Goal: Transaction & Acquisition: Purchase product/service

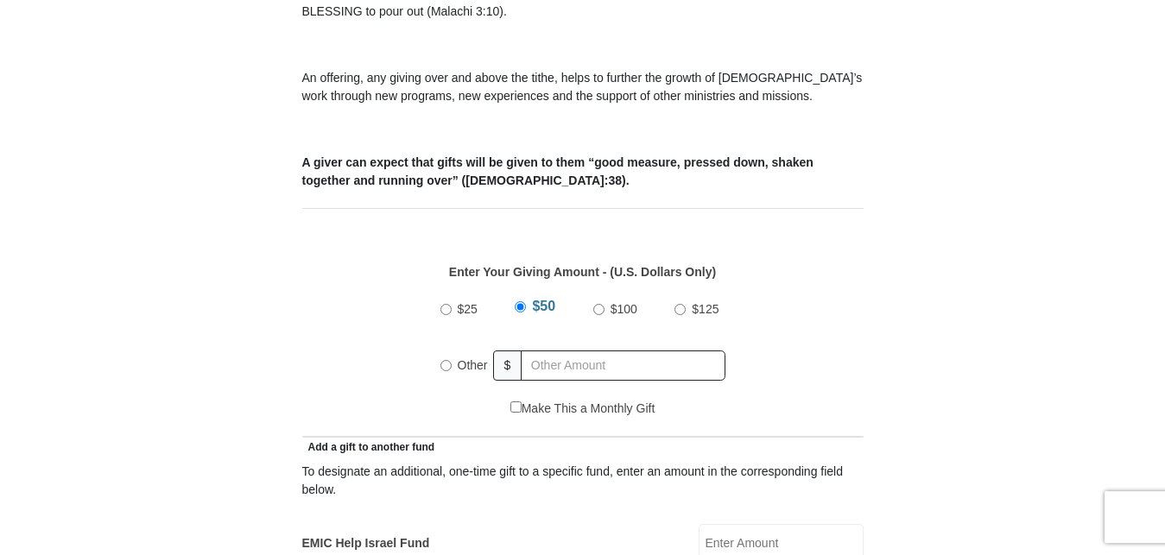
scroll to position [608, 0]
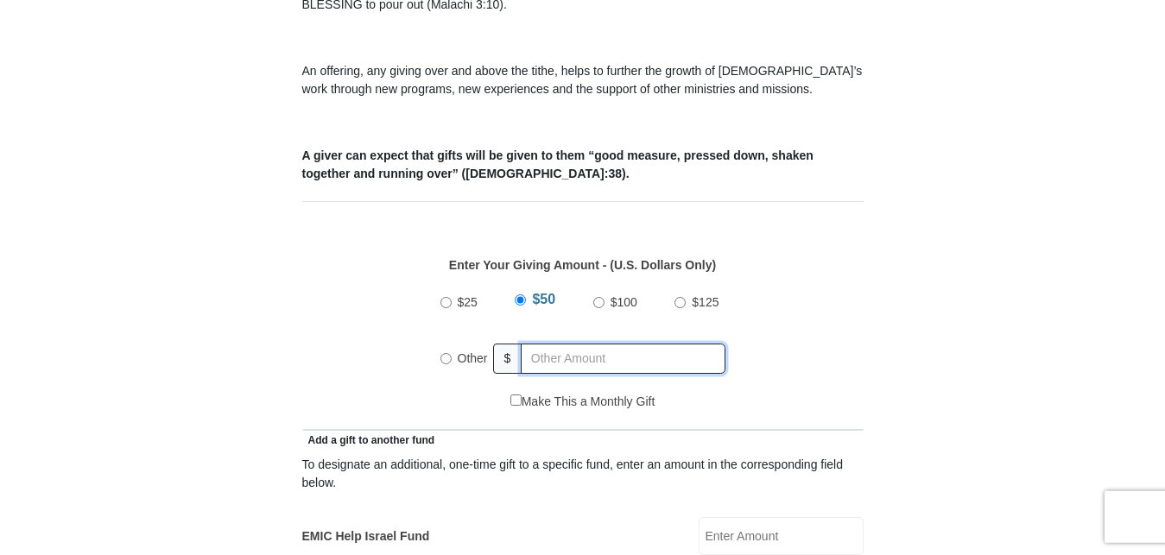
radio input "true"
click at [590, 344] on input "text" at bounding box center [626, 359] width 198 height 30
type input "130.00"
click at [761, 365] on div "$25 $50 $100 $125 Other $ 130.00" at bounding box center [582, 337] width 543 height 112
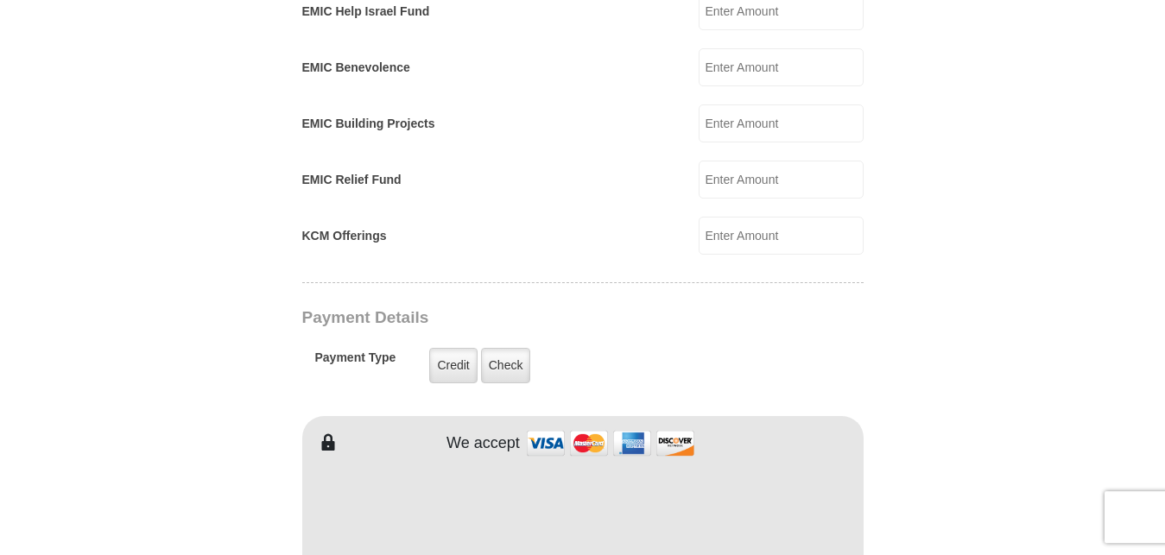
scroll to position [1134, 0]
click at [502, 347] on label "Check" at bounding box center [506, 364] width 50 height 35
click at [0, 0] on input "Check" at bounding box center [0, 0] width 0 height 0
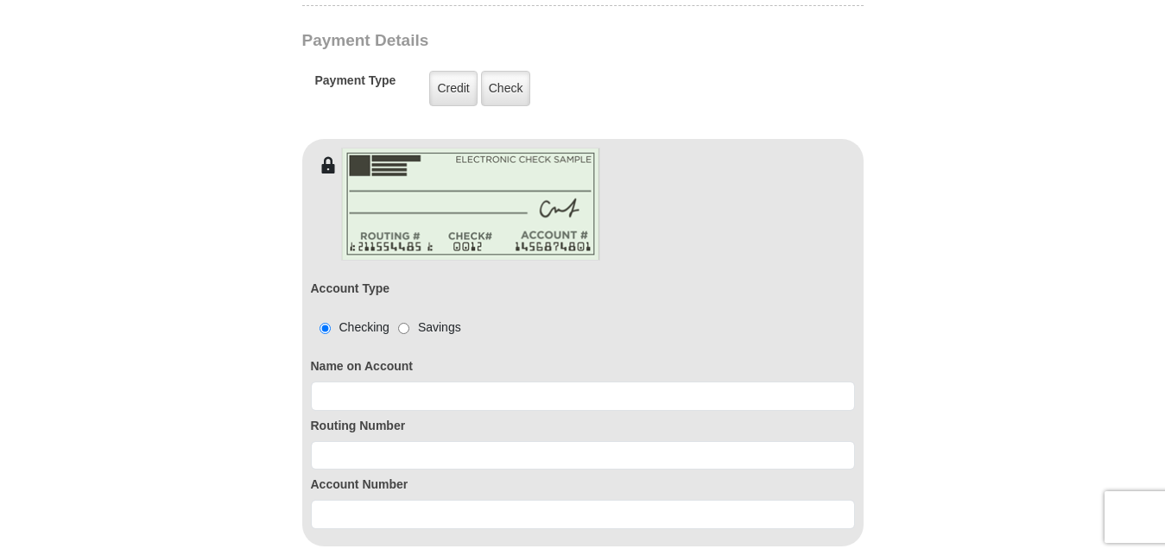
scroll to position [1413, 0]
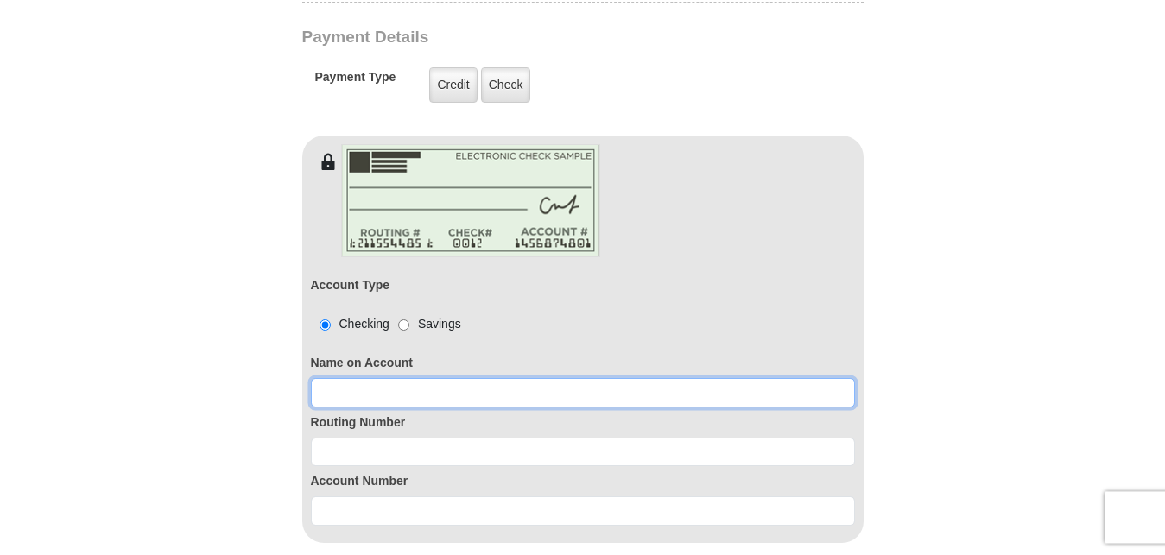
click at [477, 378] on input at bounding box center [583, 392] width 544 height 29
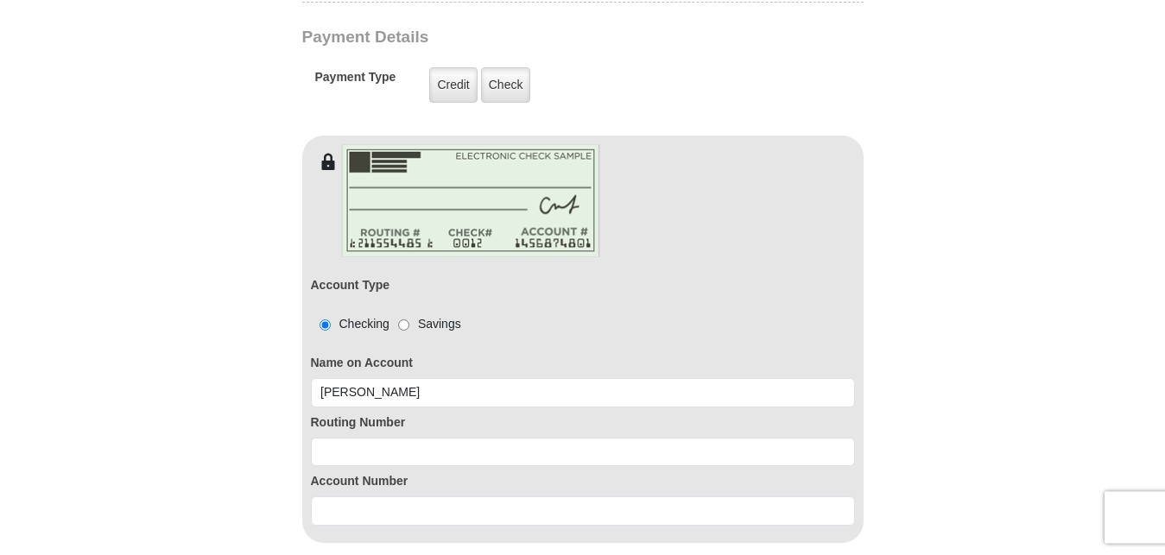
click at [928, 339] on form "Eagle Mountain International Church Online Giving Because of gifts like yours, …" at bounding box center [583, 27] width 984 height 2743
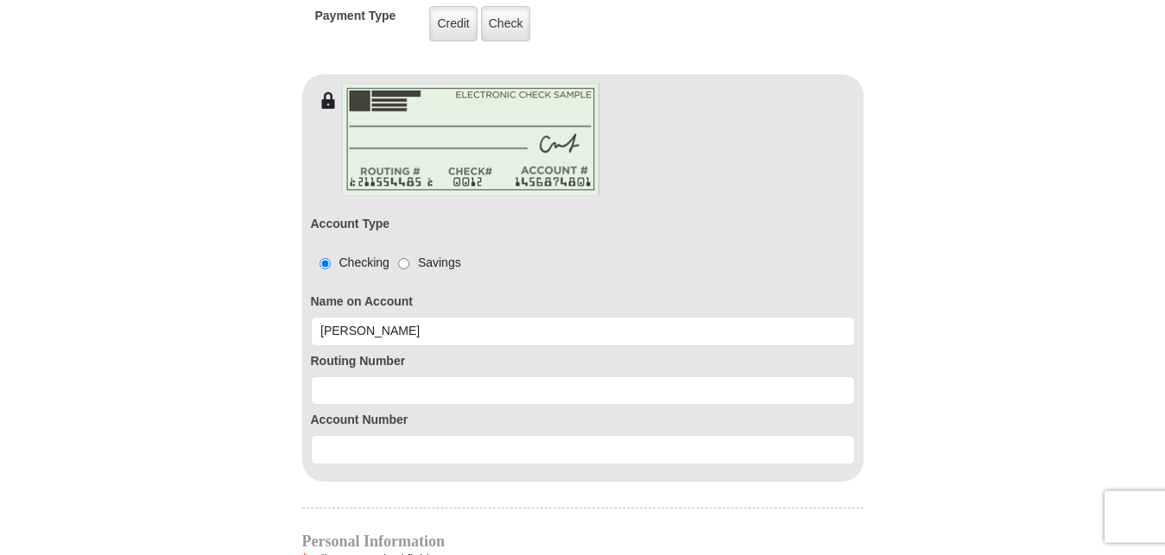
scroll to position [1476, 0]
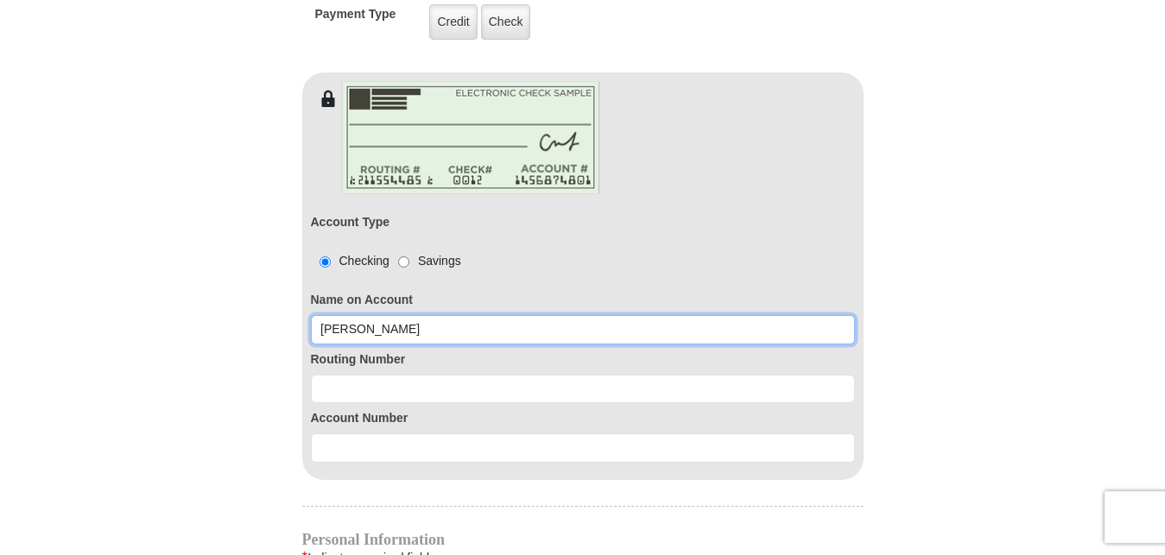
click at [372, 315] on input "Carolyn" at bounding box center [583, 329] width 544 height 29
type input "Carolyn Bittick"
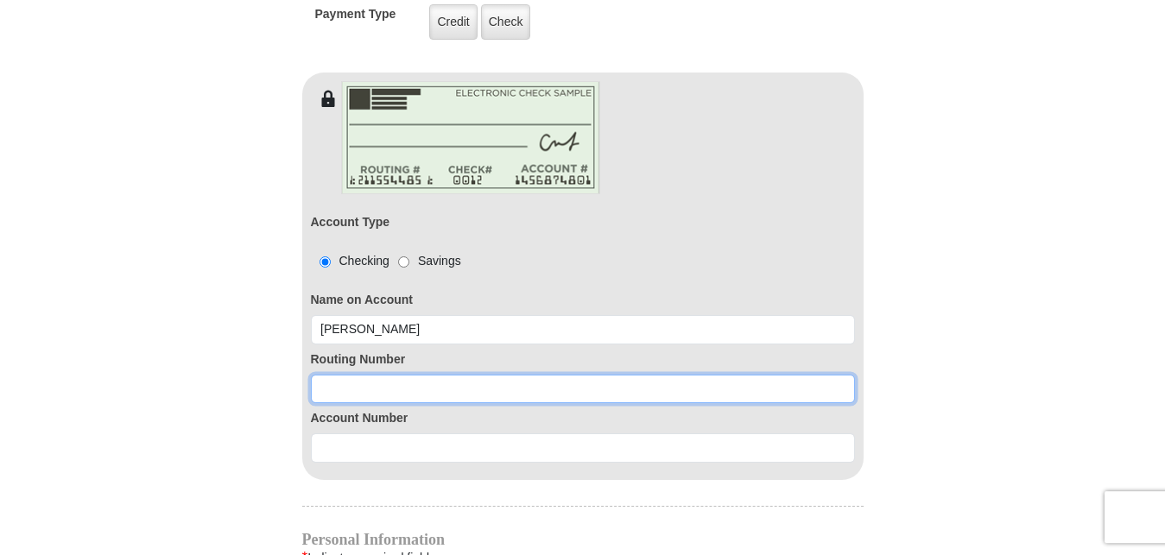
click at [445, 375] on input at bounding box center [583, 389] width 544 height 29
type input "111102059"
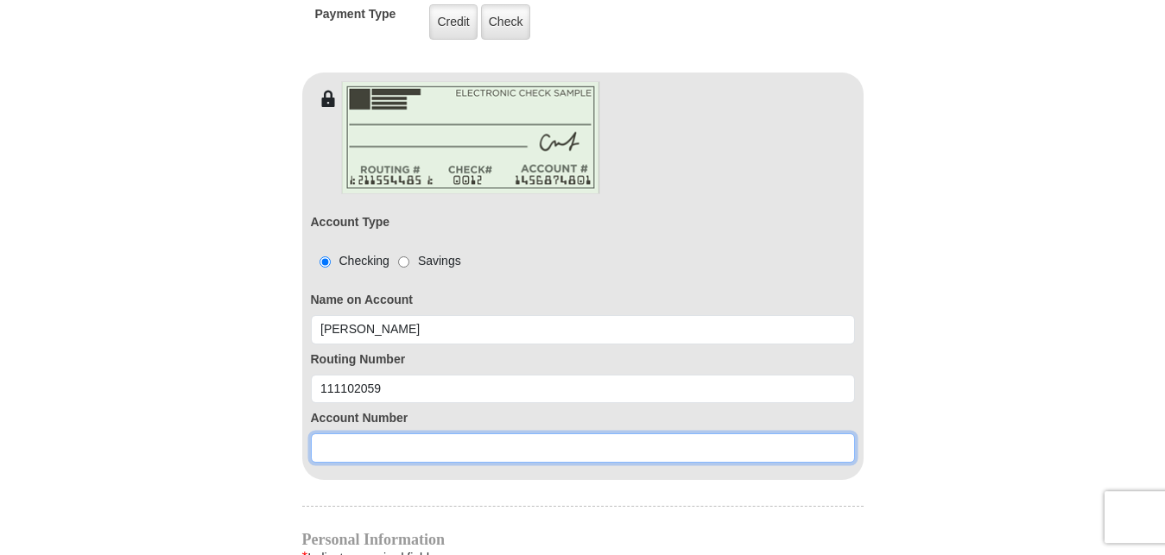
click at [426, 437] on input at bounding box center [583, 447] width 544 height 29
type input "1022004558"
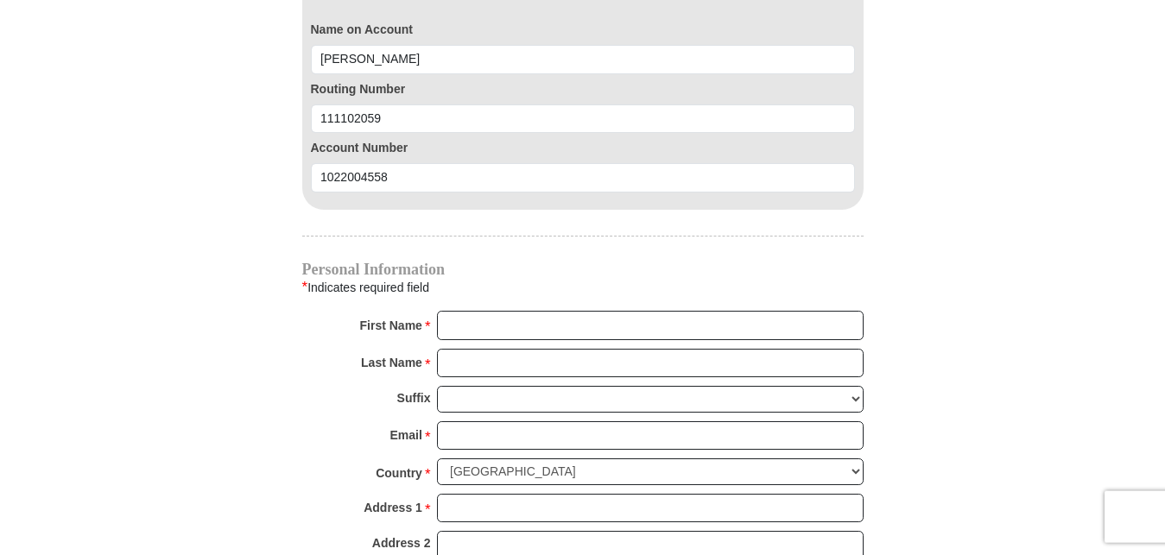
scroll to position [1748, 0]
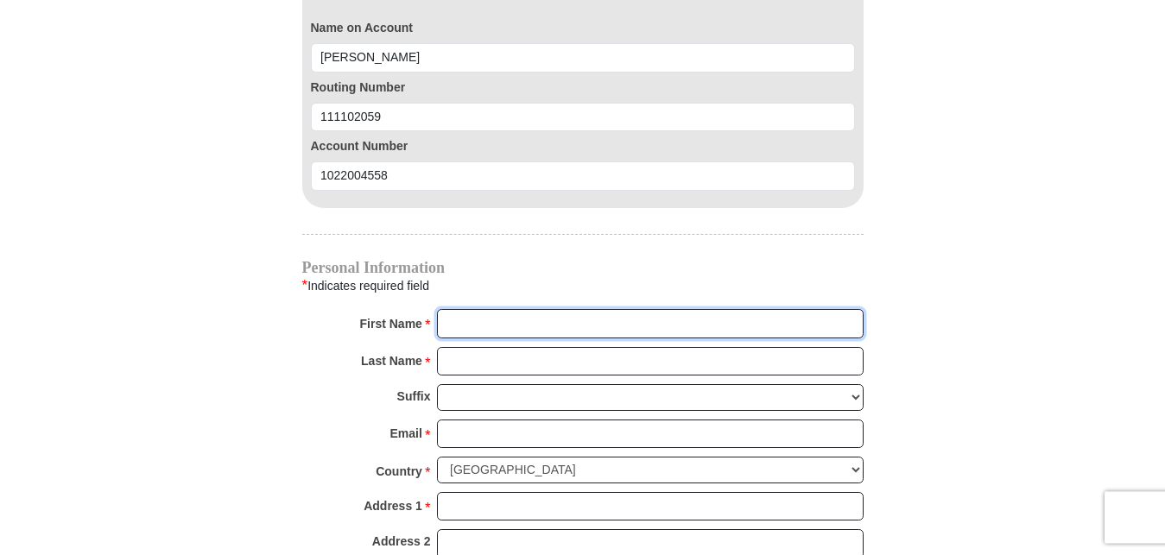
click at [471, 309] on input "First Name *" at bounding box center [650, 323] width 426 height 29
type input "Carolyn"
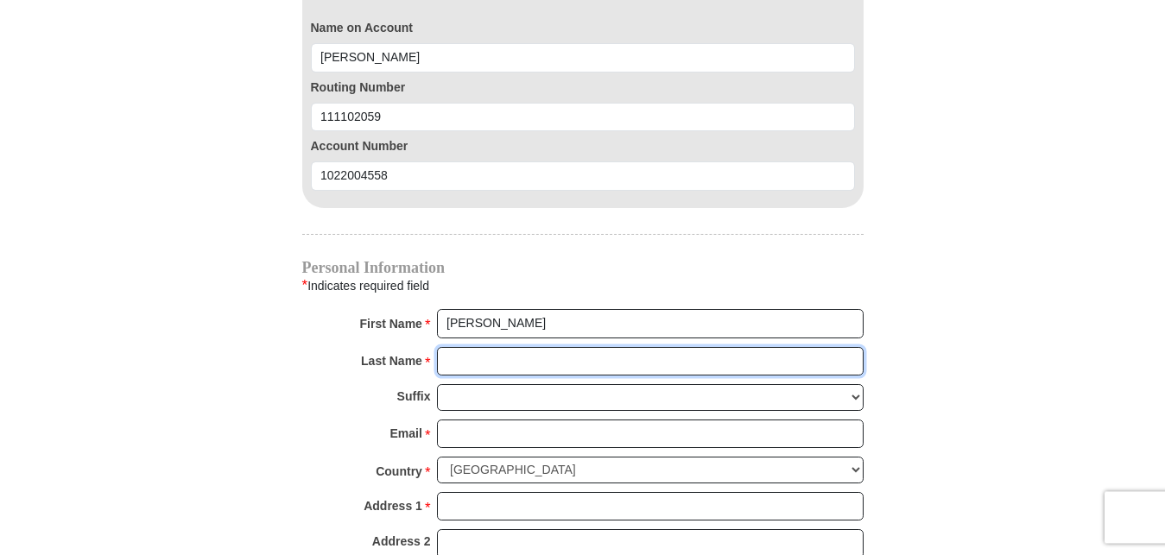
click at [489, 347] on input "Last Name *" at bounding box center [650, 361] width 426 height 29
type input "Bittick"
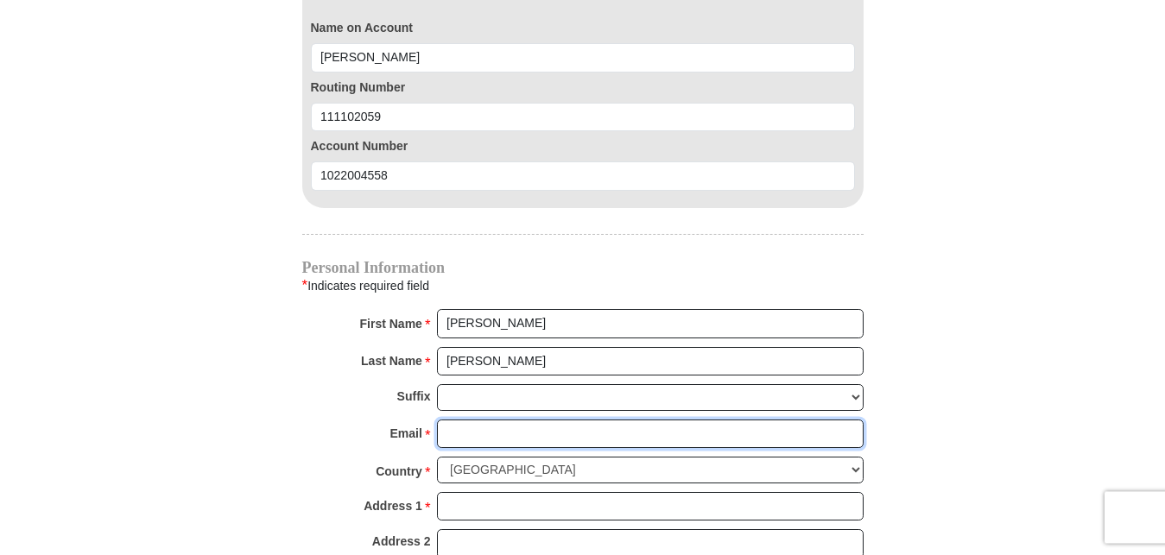
click at [497, 420] on input "Email *" at bounding box center [650, 434] width 426 height 29
type input "c"
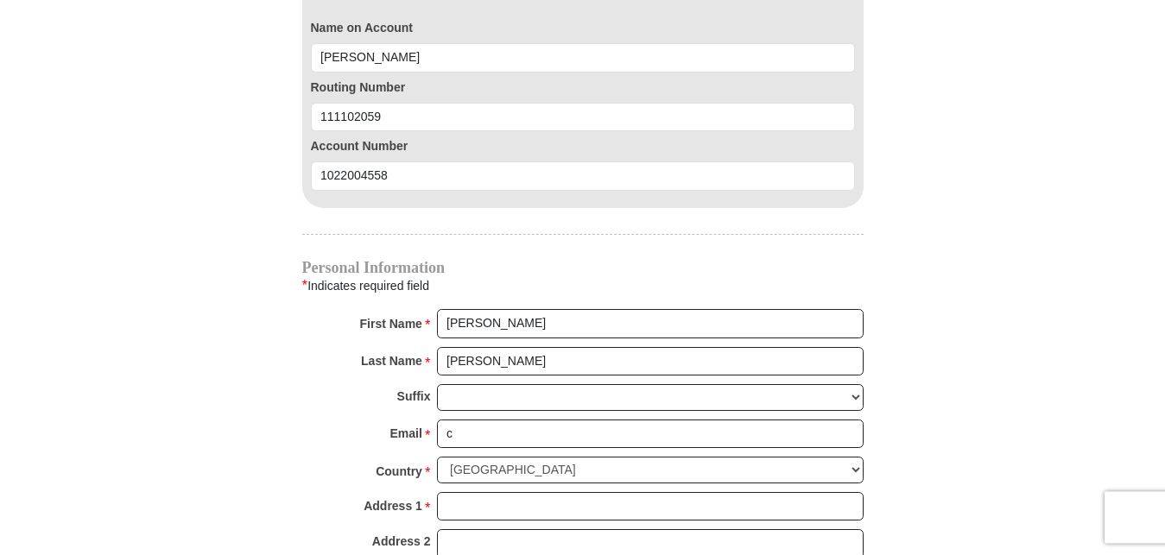
type input "216A Terry S"
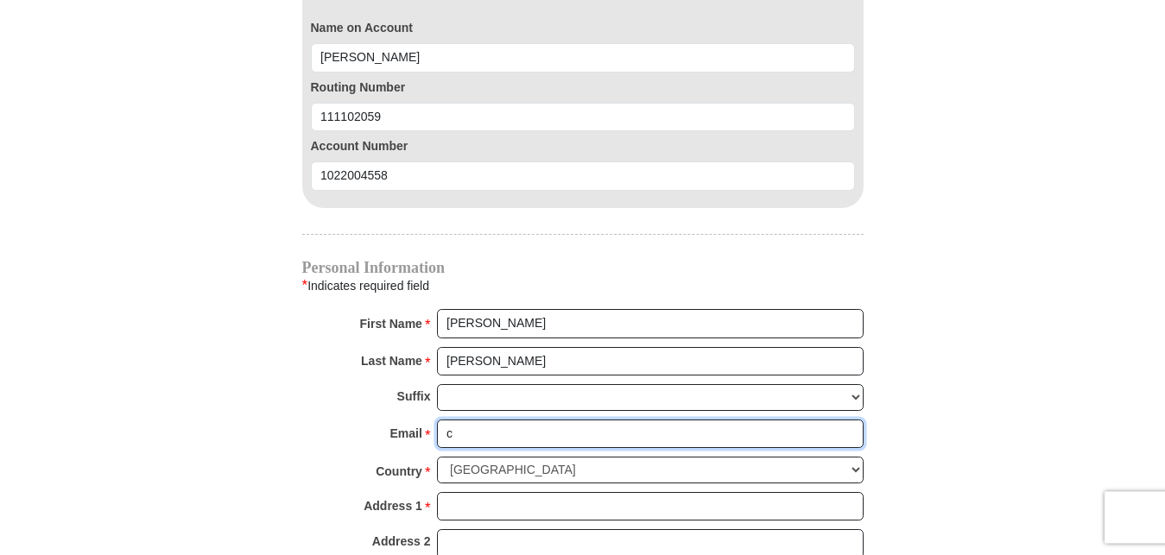
type input "carolyn_bittick12@yahoo.com"
type input "216A Terry S"
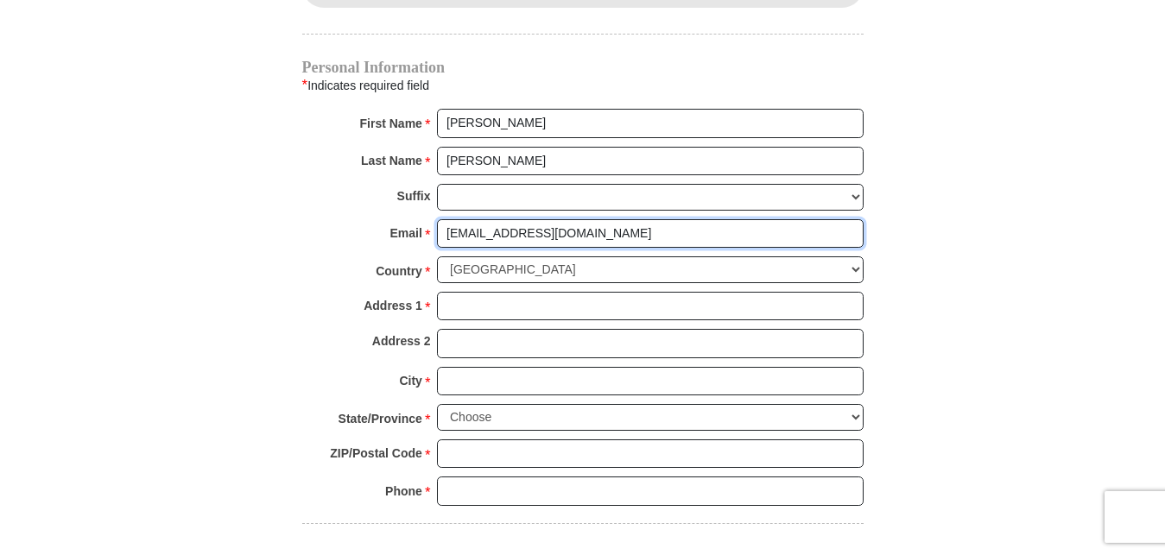
scroll to position [1962, 0]
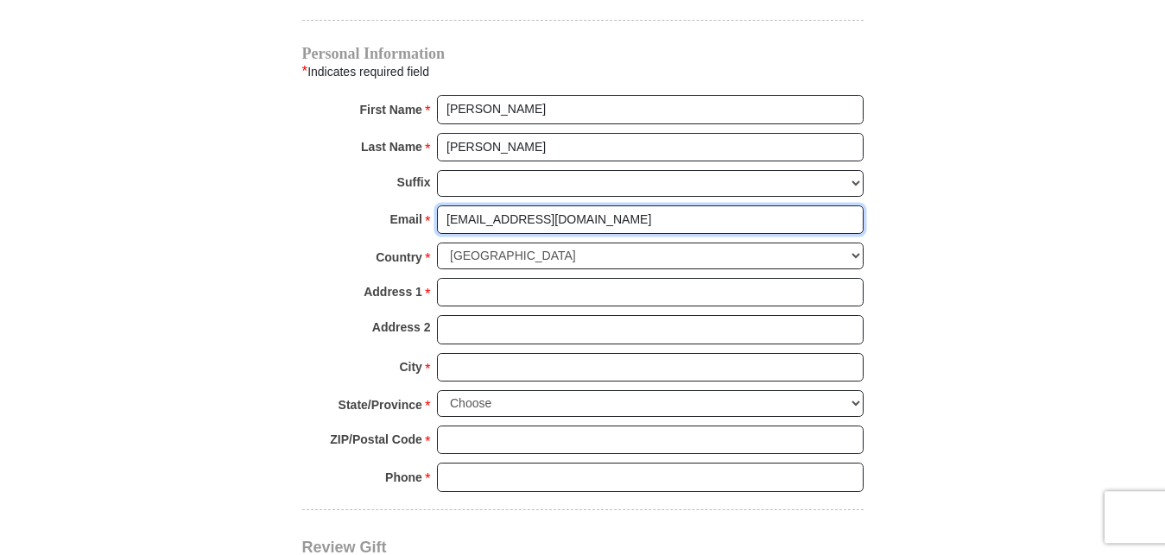
type input "carolyn_bittick12@yahoo.com"
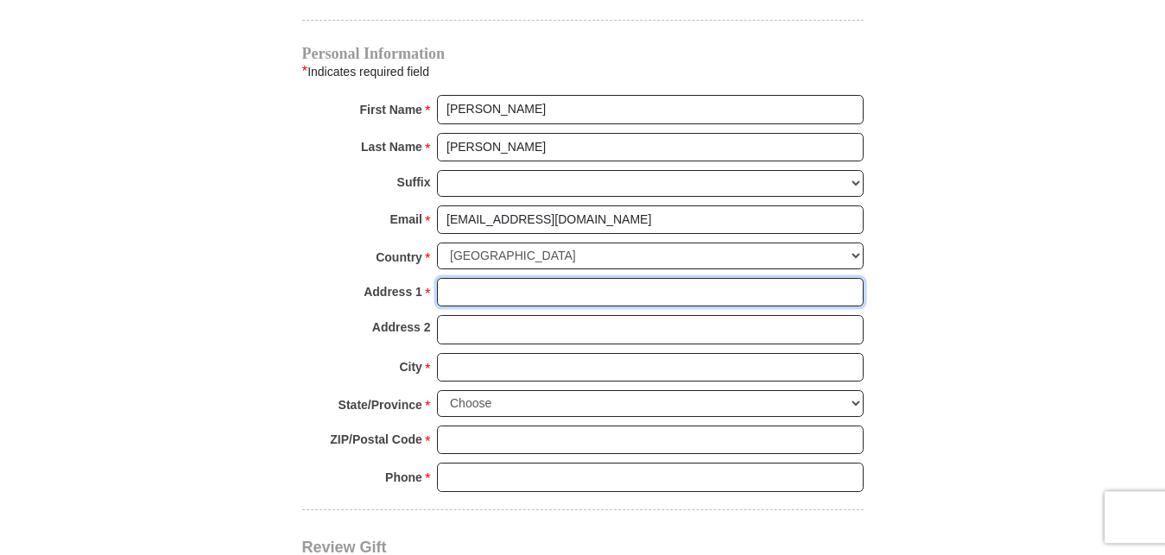
click at [487, 278] on input "Address 1 *" at bounding box center [650, 292] width 426 height 29
type input "216A Terry St"
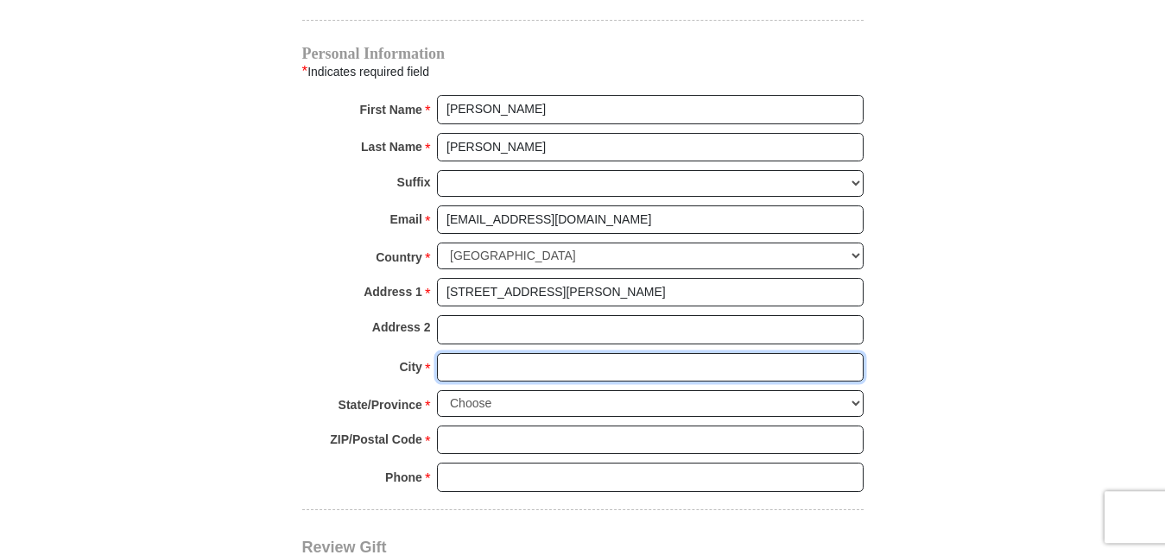
click at [501, 353] on input "City *" at bounding box center [650, 367] width 426 height 29
type input "Center"
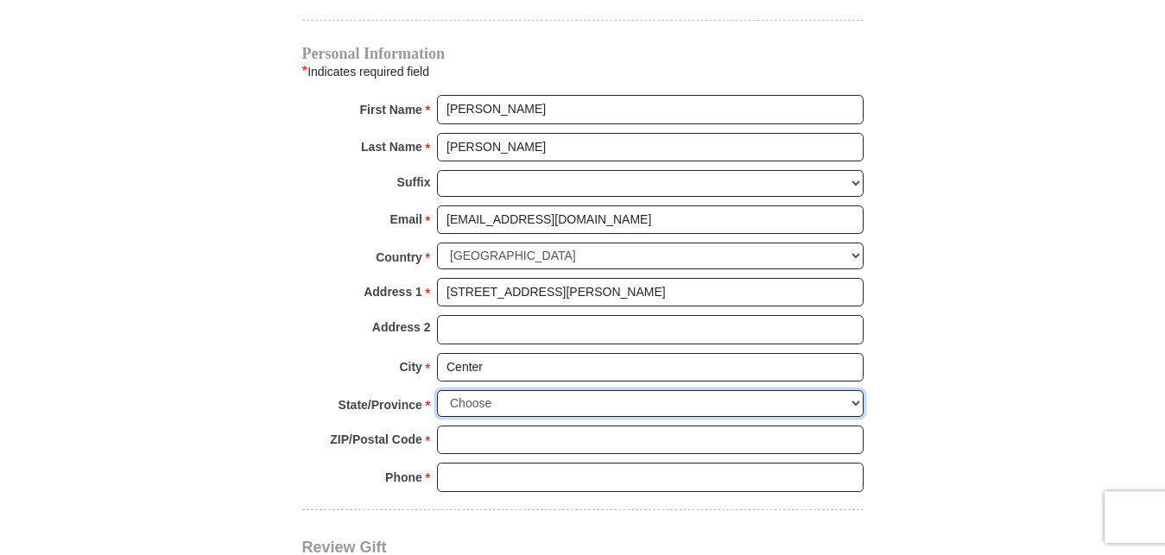
click at [437, 390] on select "Choose Alabama Alaska American Samoa Arizona Arkansas Armed Forces Americas Arm…" at bounding box center [650, 403] width 426 height 27
select select "TX"
click option "Texas" at bounding box center [0, 0] width 0 height 0
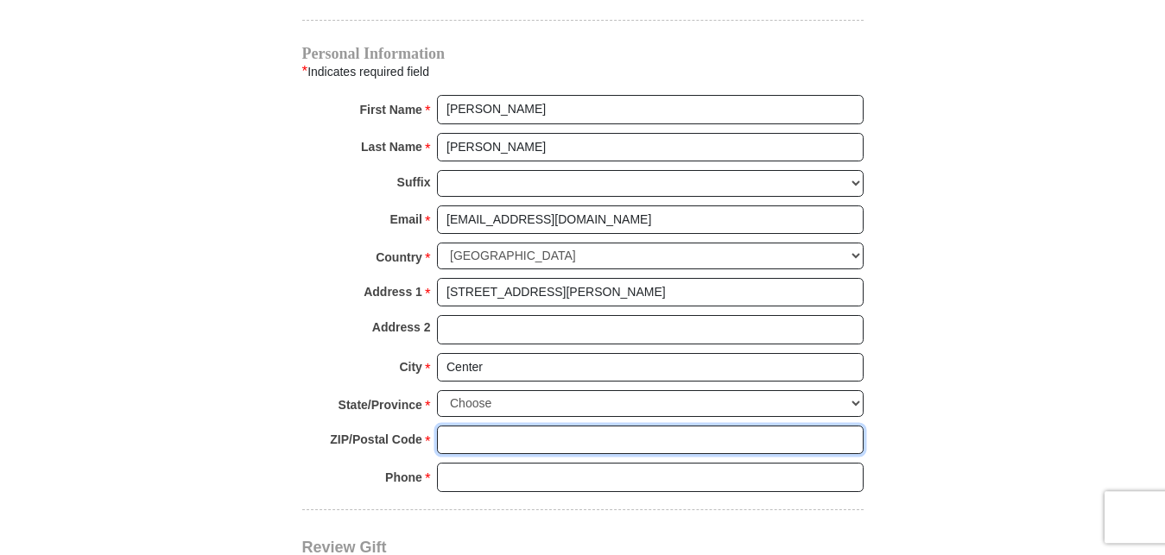
click at [542, 426] on input "ZIP/Postal Code *" at bounding box center [650, 440] width 426 height 29
type input "75935"
click at [480, 463] on input "Phone * *" at bounding box center [650, 477] width 426 height 29
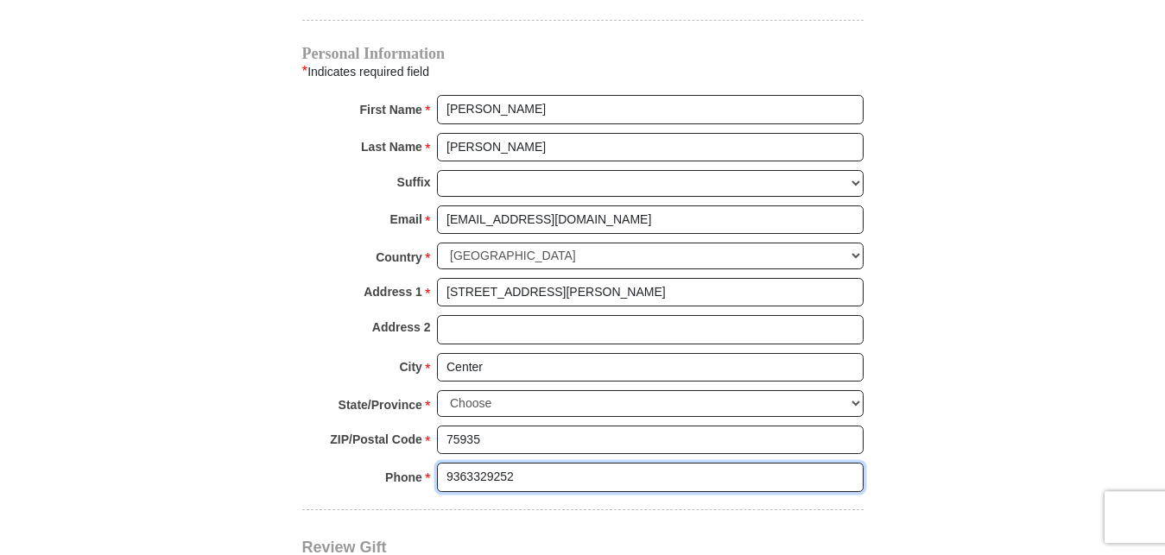
type input "9363329252"
click at [332, 463] on div "Phone * * 9363329252 Please enter Phone Number Please enter Phone" at bounding box center [582, 482] width 561 height 38
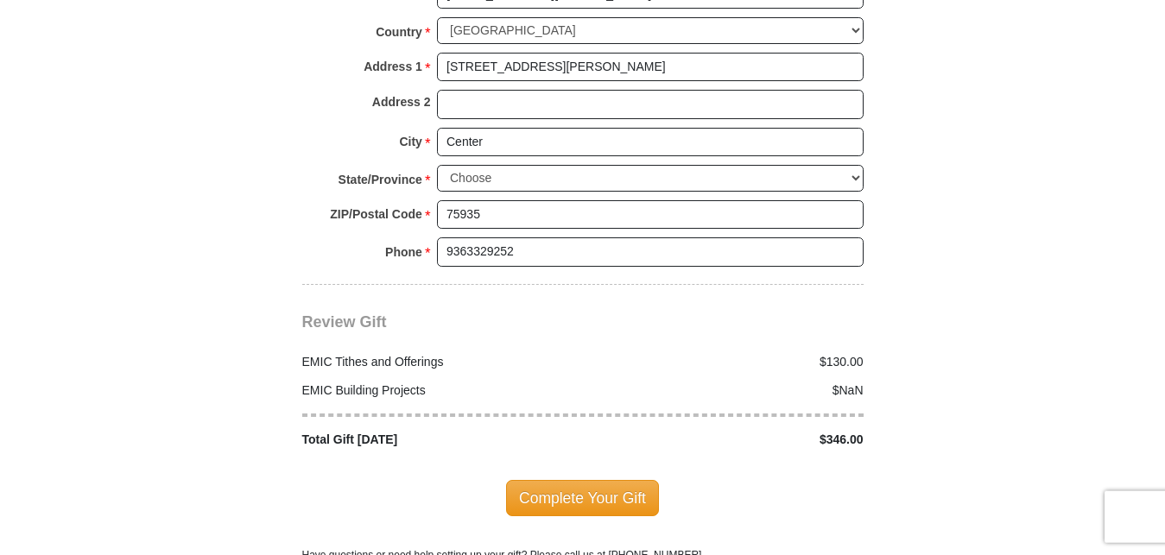
scroll to position [2188, 0]
click at [587, 381] on div "$NaN" at bounding box center [728, 390] width 290 height 18
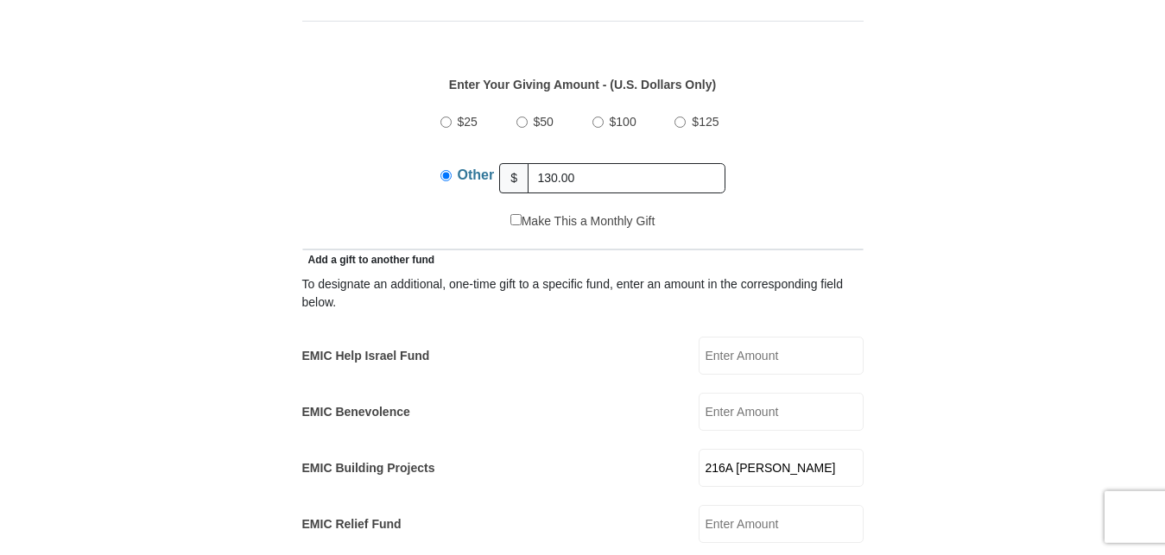
scroll to position [789, 0]
click at [813, 336] on input "EMIC Help Israel Fund" at bounding box center [780, 355] width 165 height 38
type input "0"
click at [798, 395] on input "EMIC Benevolence" at bounding box center [780, 411] width 165 height 38
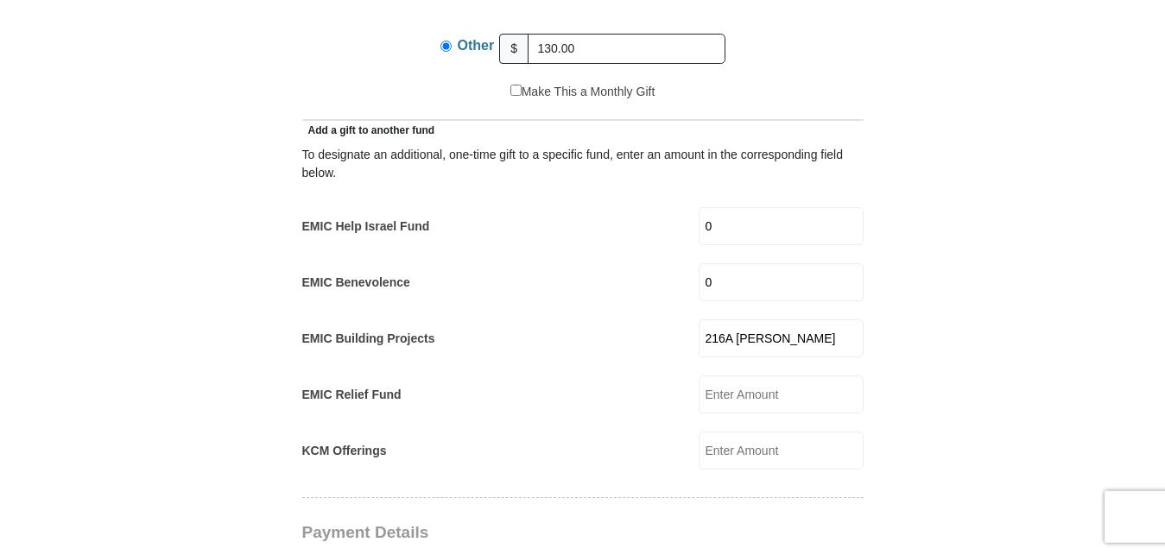
scroll to position [920, 0]
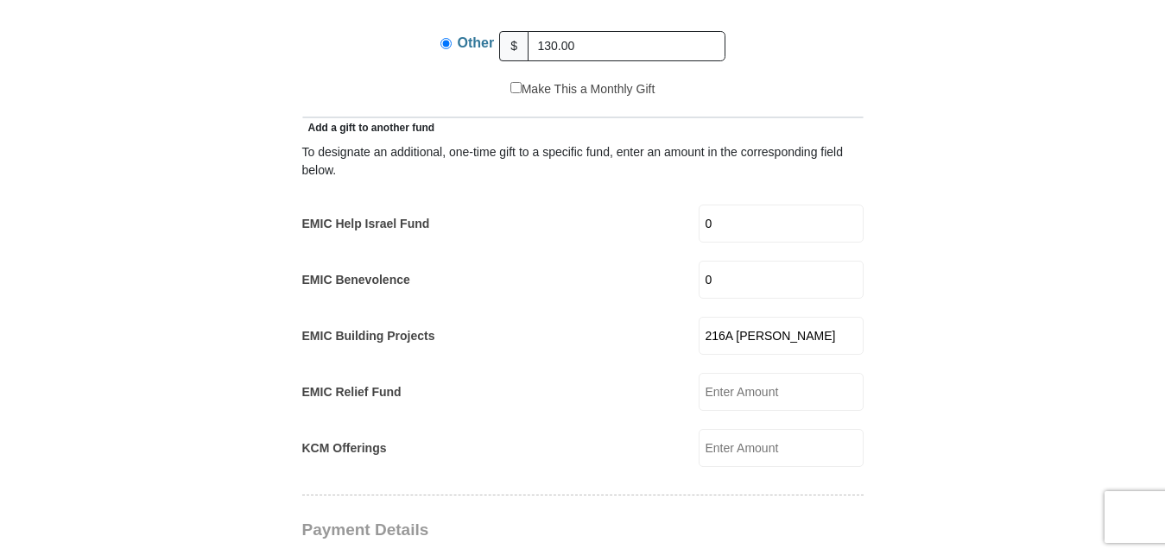
type input "0"
click at [799, 317] on input "216A Terry S" at bounding box center [780, 336] width 165 height 38
type input "2"
type input "0"
click at [809, 373] on input "EMIC Relief Fund" at bounding box center [780, 392] width 165 height 38
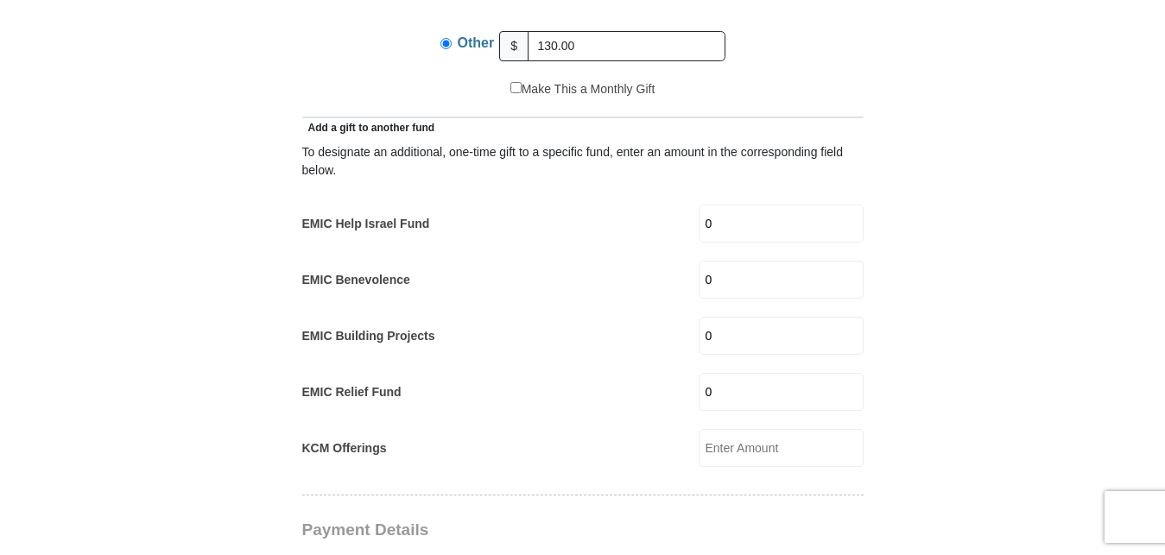
type input "0"
click at [815, 429] on input "KCM Offerings" at bounding box center [780, 448] width 165 height 38
type input "0"
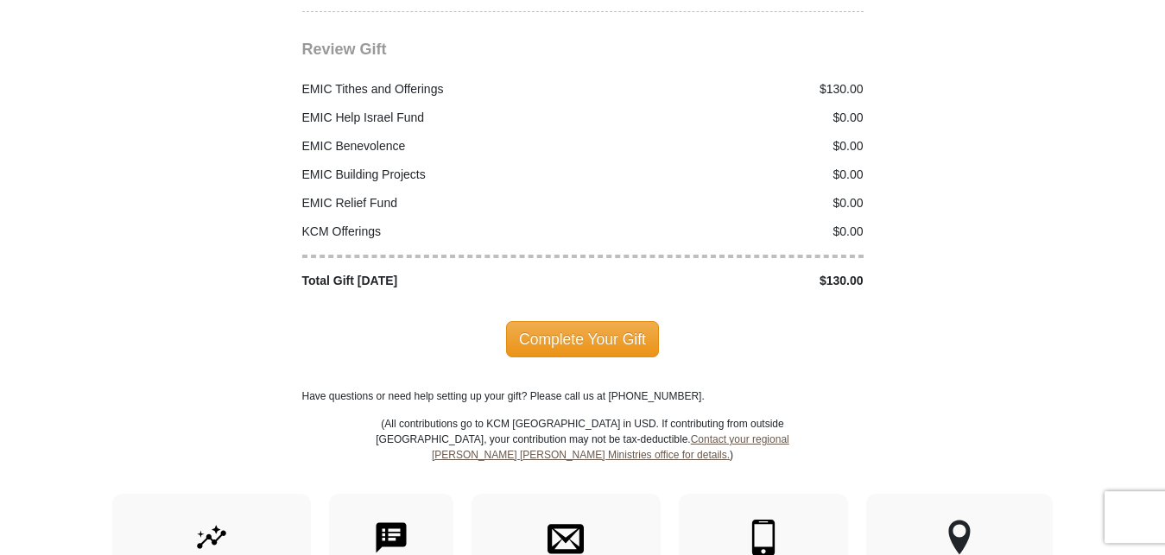
scroll to position [2461, 0]
click at [570, 320] on span "Complete Your Gift" at bounding box center [582, 338] width 153 height 36
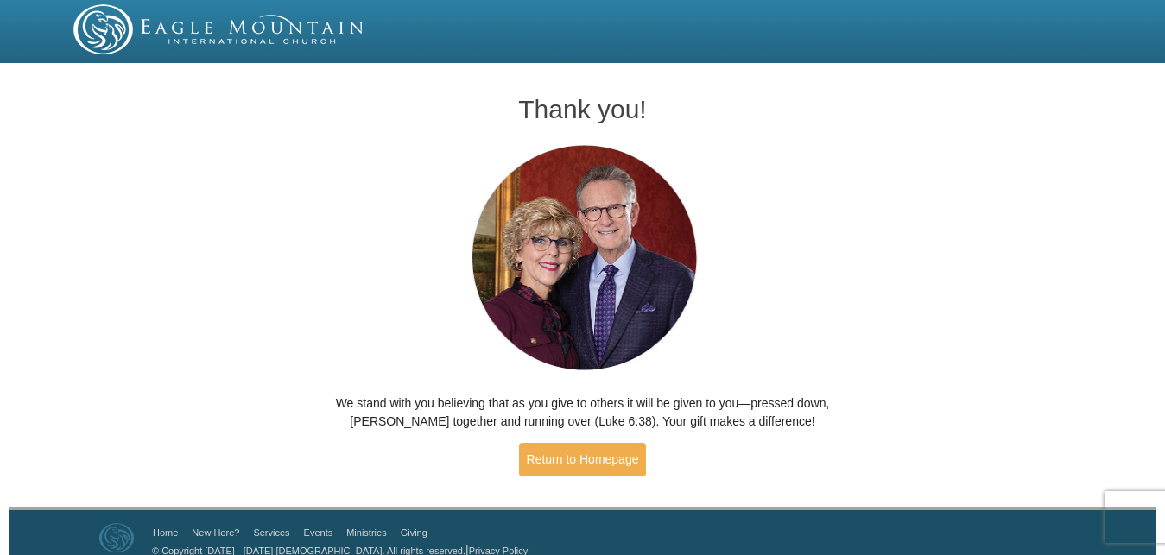
scroll to position [17, 0]
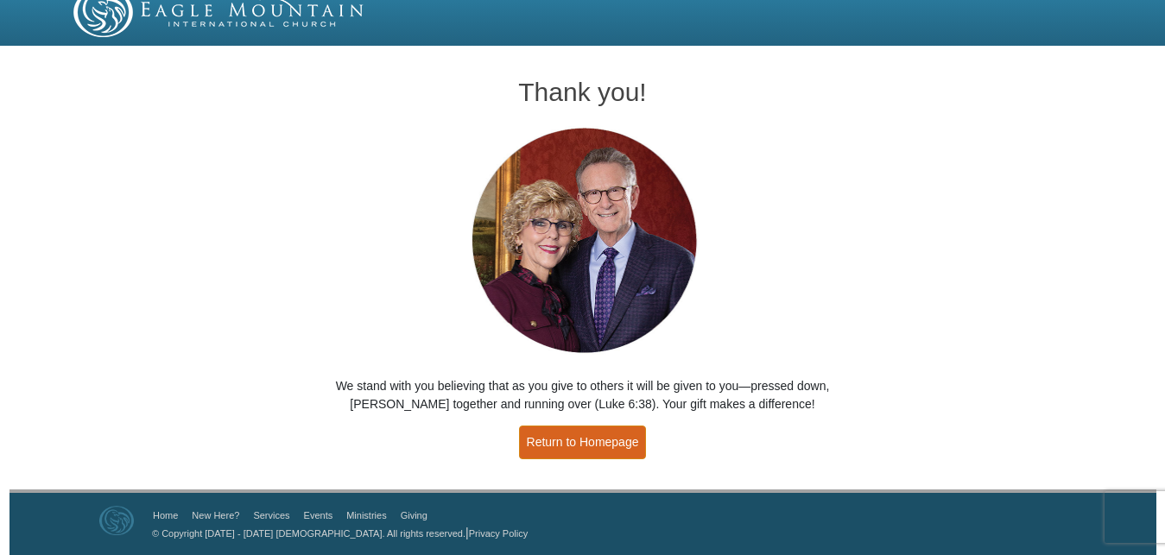
click at [593, 438] on link "Return to Homepage" at bounding box center [583, 443] width 128 height 34
